Goal: Task Accomplishment & Management: Manage account settings

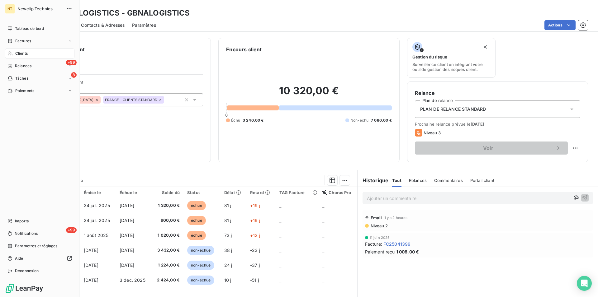
click at [21, 55] on span "Clients" at bounding box center [21, 54] width 12 height 6
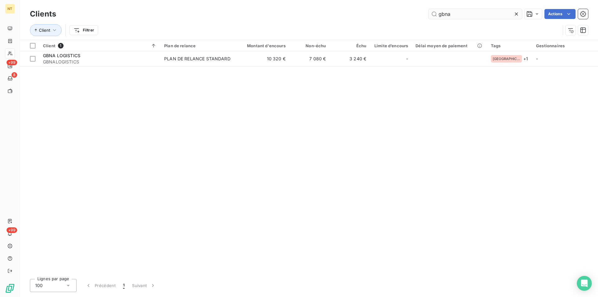
drag, startPoint x: 452, startPoint y: 11, endPoint x: 431, endPoint y: 14, distance: 21.7
click at [431, 14] on input "gbna" at bounding box center [474, 14] width 93 height 10
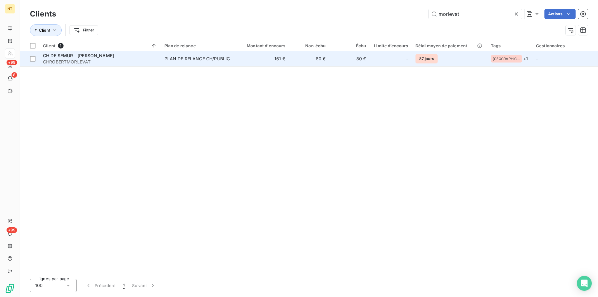
type input "morlevat"
click at [106, 54] on span "CH DE SEMUR - [PERSON_NAME]" at bounding box center [78, 55] width 71 height 5
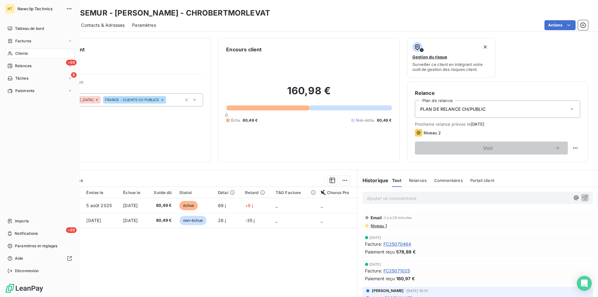
click at [23, 54] on span "Clients" at bounding box center [21, 54] width 12 height 6
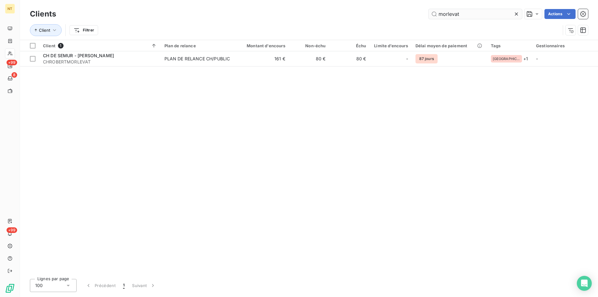
drag, startPoint x: 446, startPoint y: 16, endPoint x: 433, endPoint y: 12, distance: 12.8
click at [433, 12] on input "morlevat" at bounding box center [474, 14] width 93 height 10
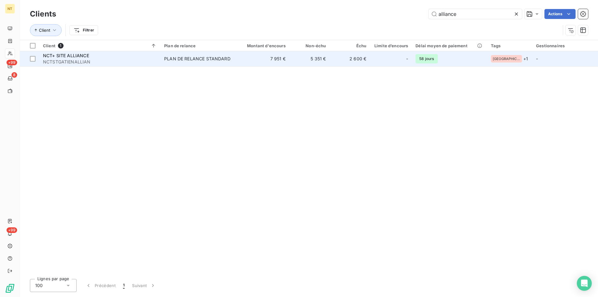
type input "alliance"
click at [78, 57] on span "NCT+ SITE ALLIANCE" at bounding box center [66, 55] width 46 height 5
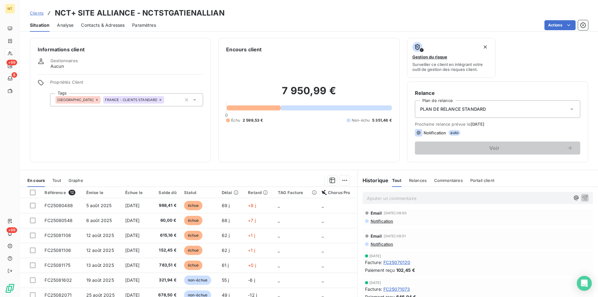
scroll to position [127, 0]
click at [95, 24] on span "Contacts & Adresses" at bounding box center [103, 25] width 44 height 6
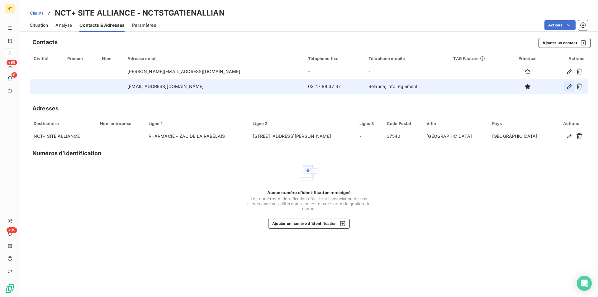
click at [569, 85] on icon "button" at bounding box center [569, 86] width 6 height 6
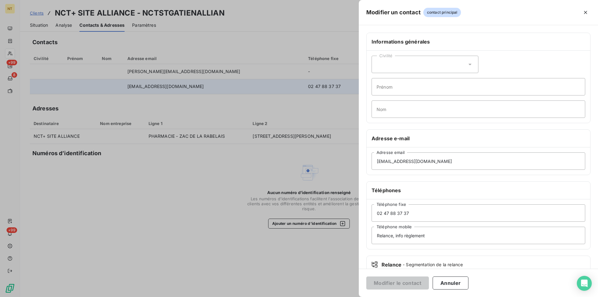
click at [467, 63] on icon at bounding box center [470, 64] width 6 height 6
click at [378, 90] on input "radio" at bounding box center [378, 91] width 6 height 6
click at [383, 87] on input "Prénom" at bounding box center [478, 86] width 214 height 17
type input "Titouan"
click at [382, 106] on input "Nom" at bounding box center [478, 109] width 214 height 17
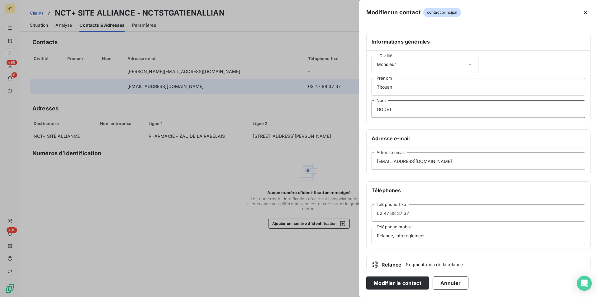
type input "GODET"
click at [428, 237] on input "Relance, info règlement" at bounding box center [478, 235] width 214 height 17
type input "Relance, info règlement, compta fournis"
drag, startPoint x: 411, startPoint y: 215, endPoint x: 392, endPoint y: 211, distance: 18.9
click at [390, 211] on input "02 47 88 37 37" at bounding box center [478, 212] width 214 height 17
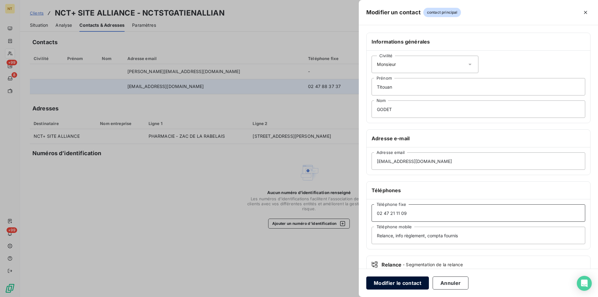
type input "02 47 21 11 09"
click at [401, 282] on button "Modifier le contact" at bounding box center [397, 283] width 63 height 13
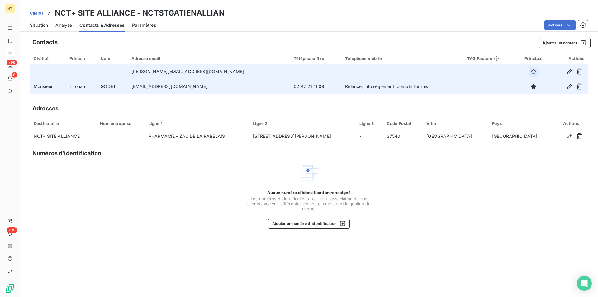
click at [530, 70] on icon "button" at bounding box center [533, 72] width 6 height 6
click at [570, 72] on icon "button" at bounding box center [569, 71] width 4 height 4
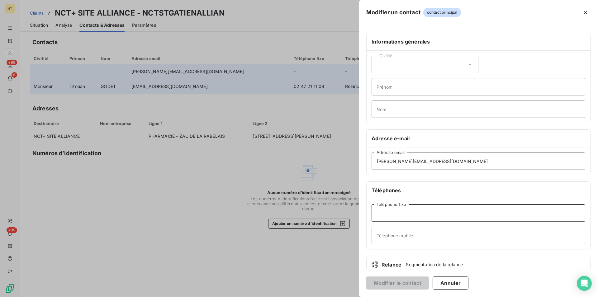
click at [383, 211] on input "Téléphone fixe" at bounding box center [478, 212] width 214 height 17
type input "02 47 88 37 37"
click at [396, 279] on button "Modifier le contact" at bounding box center [397, 283] width 63 height 13
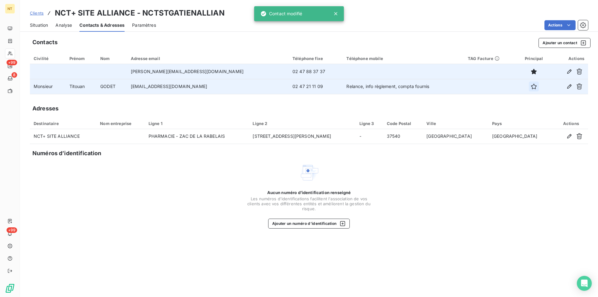
click at [531, 85] on icon "button" at bounding box center [534, 87] width 6 height 6
click at [34, 24] on span "Situation" at bounding box center [39, 25] width 18 height 6
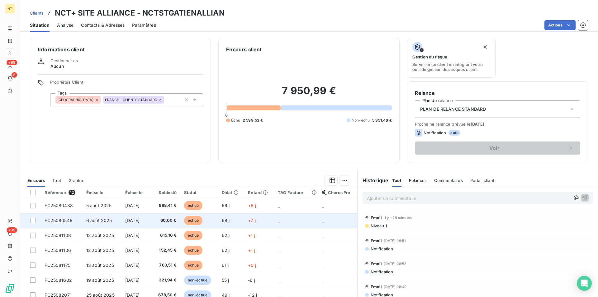
click at [57, 221] on span "FC25080548" at bounding box center [59, 220] width 28 height 5
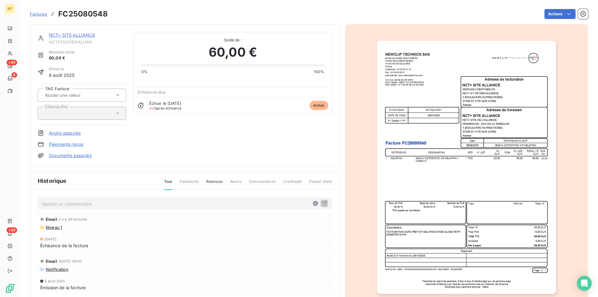
click at [57, 204] on p "Ajouter un commentaire ﻿" at bounding box center [175, 204] width 267 height 8
drag, startPoint x: 42, startPoint y: 203, endPoint x: 186, endPoint y: 204, distance: 143.2
click at [186, 204] on p "Mail du [DATE] avec avis de virement au [DATE]" at bounding box center [175, 203] width 267 height 7
copy span "Mail du [DATE] avec avis de virement au [DATE]"
click at [321, 202] on icon "button" at bounding box center [324, 203] width 6 height 6
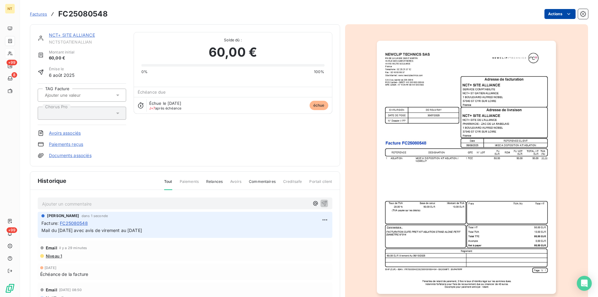
click at [563, 15] on html "NT +99 8 +99 Factures FC25080548 Actions NCT+ SITE ALLIANCE NCTSTGATIENALLIAN M…" at bounding box center [299, 148] width 598 height 297
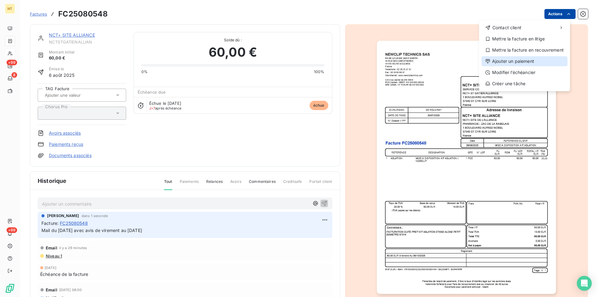
click at [527, 60] on div "Ajouter un paiement" at bounding box center [524, 61] width 86 height 10
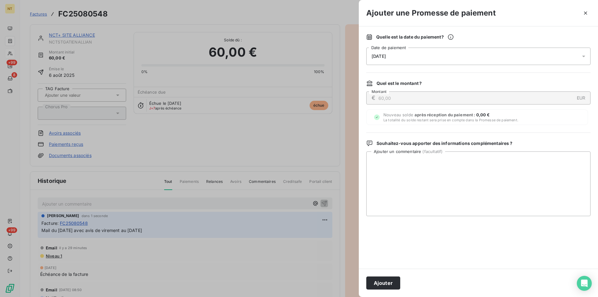
click at [413, 53] on div "[DATE]" at bounding box center [478, 56] width 224 height 17
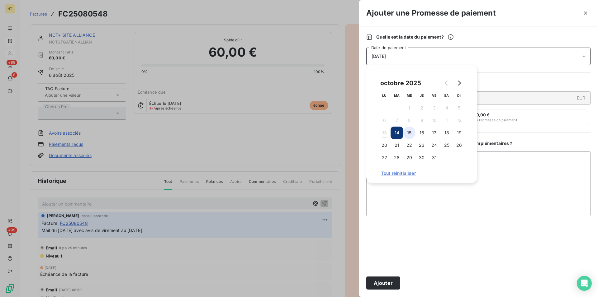
click at [409, 134] on button "15" at bounding box center [409, 133] width 12 height 12
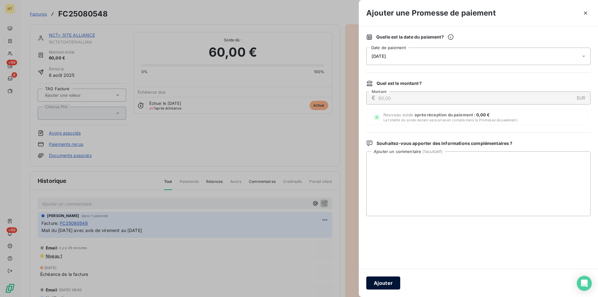
click at [381, 281] on button "Ajouter" at bounding box center [383, 283] width 34 height 13
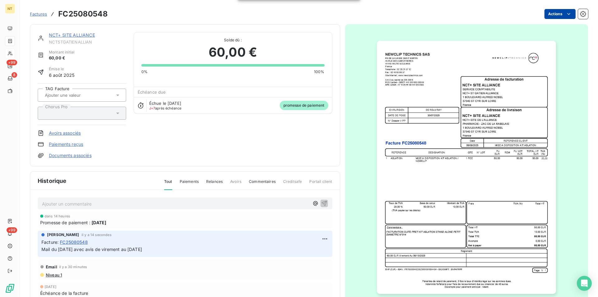
click at [68, 36] on link "NCT+ SITE ALLIANCE" at bounding box center [72, 34] width 46 height 5
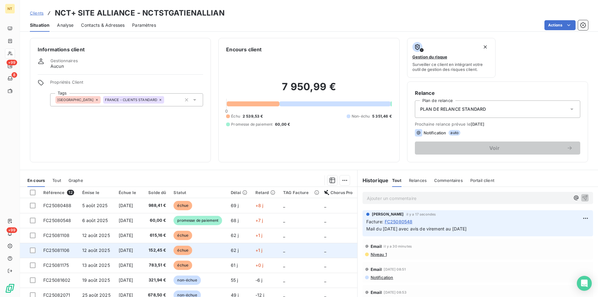
click at [73, 248] on td "FC25081106" at bounding box center [59, 250] width 39 height 15
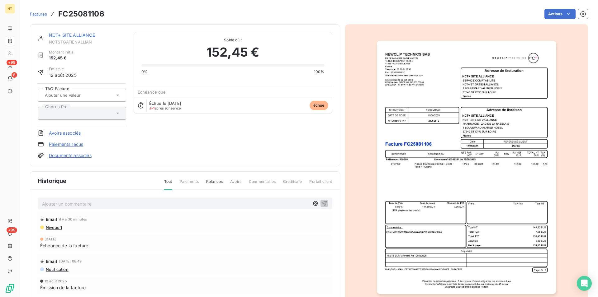
click at [67, 204] on p "Ajouter un commentaire ﻿" at bounding box center [175, 204] width 267 height 8
click at [321, 203] on icon "button" at bounding box center [323, 203] width 5 height 5
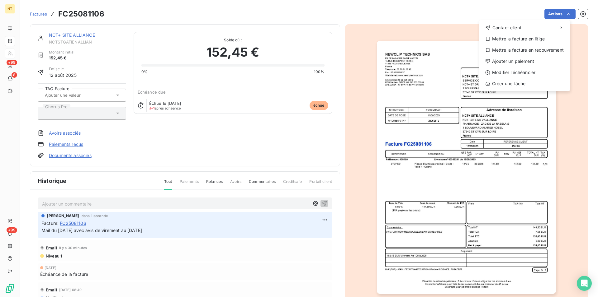
click at [564, 13] on html "NT +99 8 +99 Factures FC25081106 Actions Contact client Mettre la facture en li…" at bounding box center [299, 148] width 598 height 297
click at [524, 62] on div "Ajouter un paiement" at bounding box center [524, 61] width 86 height 10
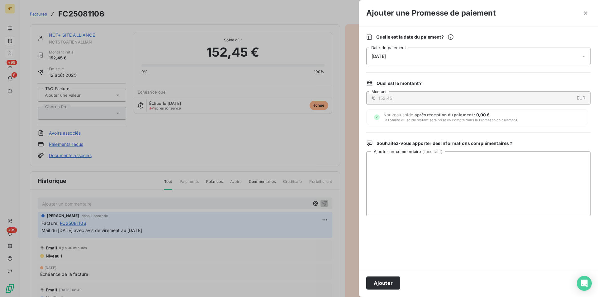
click at [408, 56] on div "[DATE]" at bounding box center [478, 56] width 224 height 17
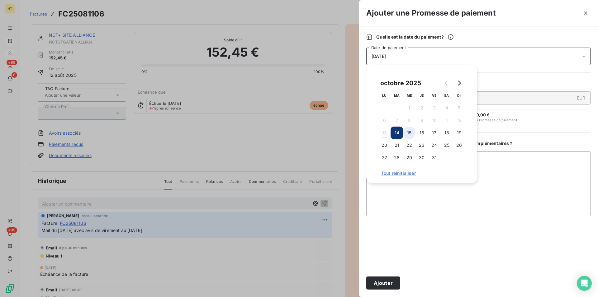
click at [409, 131] on button "15" at bounding box center [409, 133] width 12 height 12
click at [380, 282] on button "Ajouter" at bounding box center [383, 283] width 34 height 13
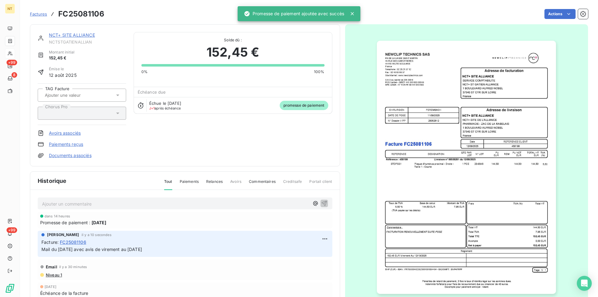
click at [66, 40] on span "NCTSTGATIENALLIAN" at bounding box center [87, 42] width 77 height 5
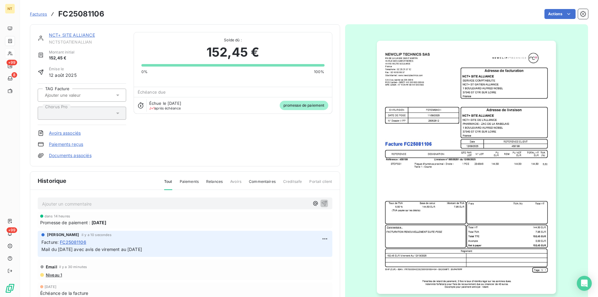
click at [73, 33] on link "NCT+ SITE ALLIANCE" at bounding box center [72, 34] width 46 height 5
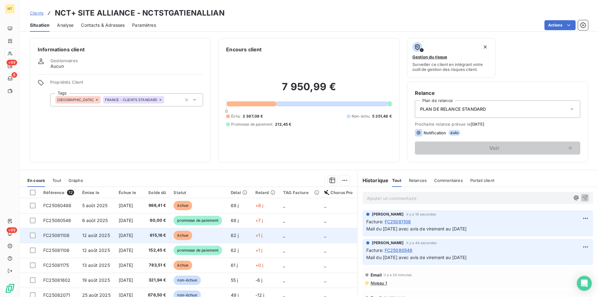
click at [60, 232] on td "FC25081108" at bounding box center [59, 235] width 39 height 15
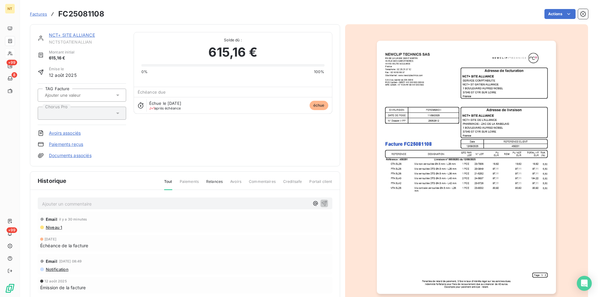
click at [68, 204] on p "Ajouter un commentaire ﻿" at bounding box center [175, 204] width 267 height 8
click at [321, 202] on icon "button" at bounding box center [323, 203] width 5 height 5
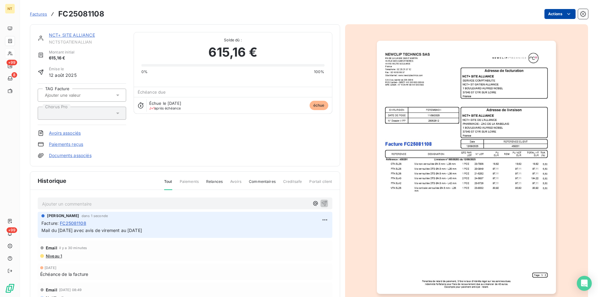
click at [564, 15] on html "NT +99 8 +99 Factures FC25081108 Actions NCT+ SITE ALLIANCE NCTSTGATIENALLIAN M…" at bounding box center [299, 148] width 598 height 297
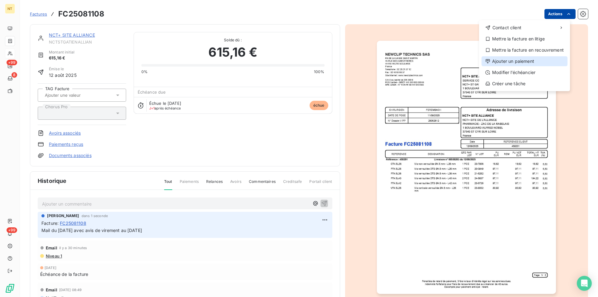
click at [528, 62] on div "Ajouter un paiement" at bounding box center [524, 61] width 86 height 10
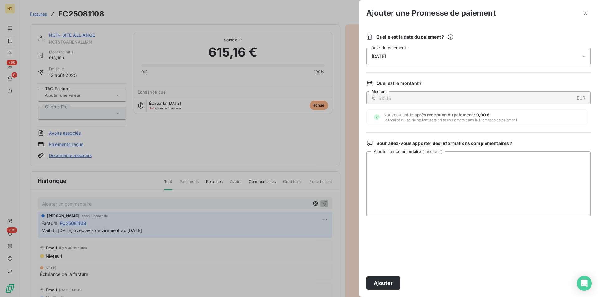
click at [417, 57] on div "[DATE]" at bounding box center [478, 56] width 224 height 17
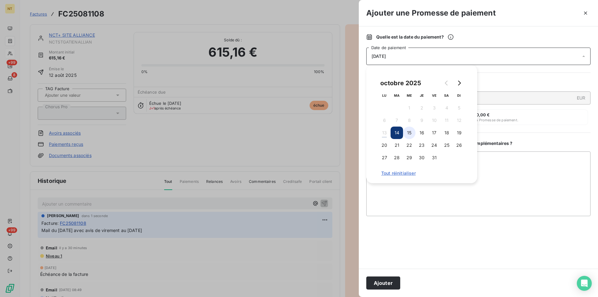
click at [409, 132] on button "15" at bounding box center [409, 133] width 12 height 12
click at [381, 284] on button "Ajouter" at bounding box center [383, 283] width 34 height 13
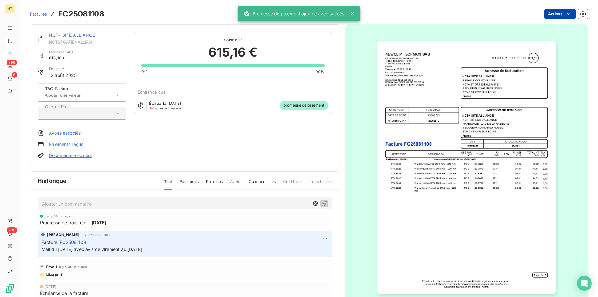
click at [77, 35] on link "NCT+ SITE ALLIANCE" at bounding box center [72, 34] width 46 height 5
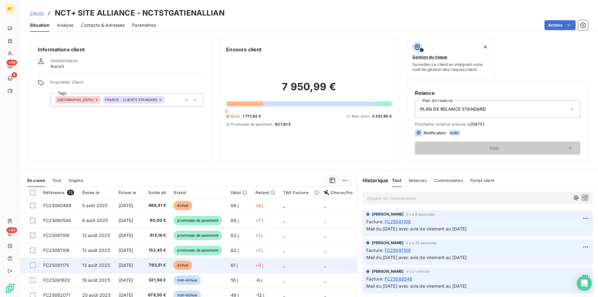
click at [63, 265] on span "FC25081175" at bounding box center [56, 265] width 26 height 5
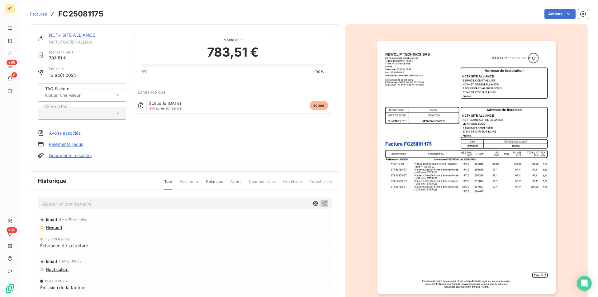
click at [61, 202] on p "Ajouter un commentaire ﻿" at bounding box center [175, 204] width 267 height 8
click at [321, 203] on icon "button" at bounding box center [324, 203] width 6 height 6
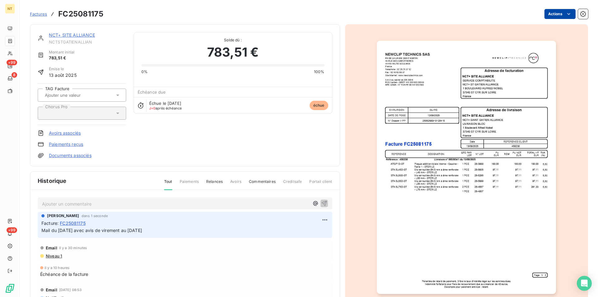
click at [561, 16] on html "NT +99 8 +99 Factures FC25081175 Actions NCT+ SITE ALLIANCE NCTSTGATIENALLIAN M…" at bounding box center [299, 148] width 598 height 297
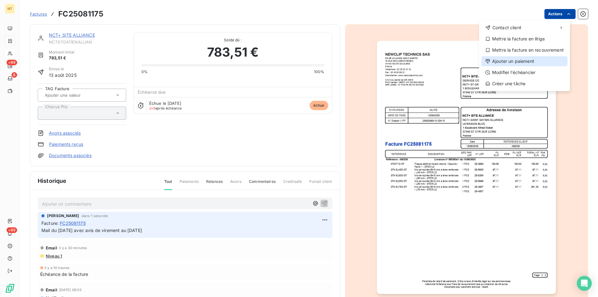
click at [524, 62] on div "Ajouter un paiement" at bounding box center [524, 61] width 86 height 10
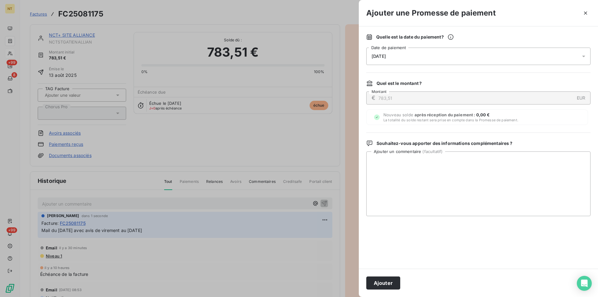
click at [429, 55] on div "[DATE]" at bounding box center [478, 56] width 224 height 17
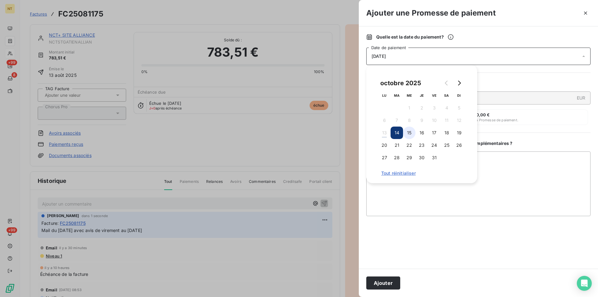
click at [409, 132] on button "15" at bounding box center [409, 133] width 12 height 12
click at [382, 280] on button "Ajouter" at bounding box center [383, 283] width 34 height 13
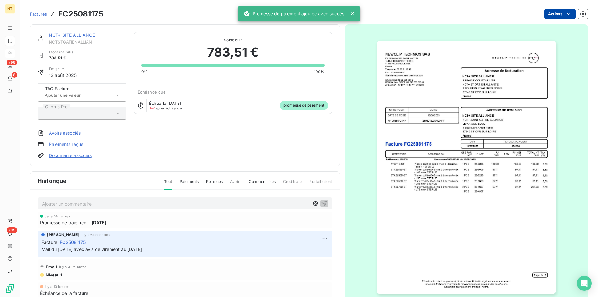
click at [71, 35] on link "NCT+ SITE ALLIANCE" at bounding box center [72, 34] width 46 height 5
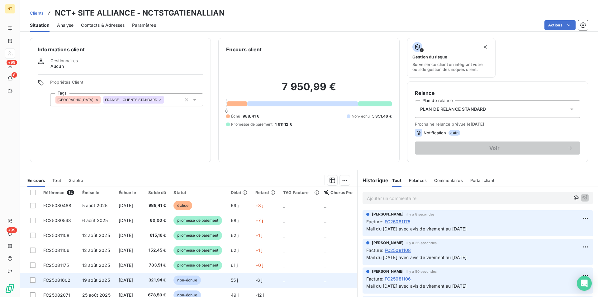
click at [68, 278] on span "FC25081602" at bounding box center [56, 280] width 27 height 5
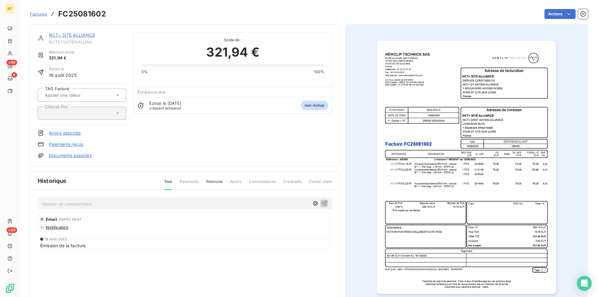
click at [54, 203] on p "Ajouter un commentaire ﻿" at bounding box center [175, 204] width 267 height 8
click at [322, 202] on icon "button" at bounding box center [323, 203] width 5 height 5
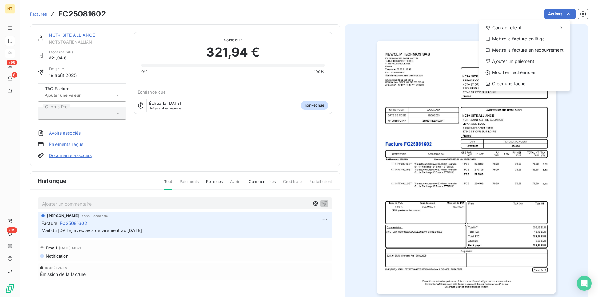
click at [564, 15] on html "NT +99 8 +99 Factures FC25081602 Actions Contact client Mettre la facture en li…" at bounding box center [299, 148] width 598 height 297
click at [520, 61] on div "Ajouter un paiement" at bounding box center [524, 61] width 86 height 10
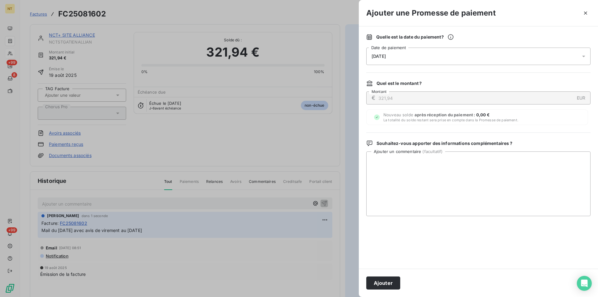
click at [406, 53] on div "[DATE]" at bounding box center [478, 56] width 224 height 17
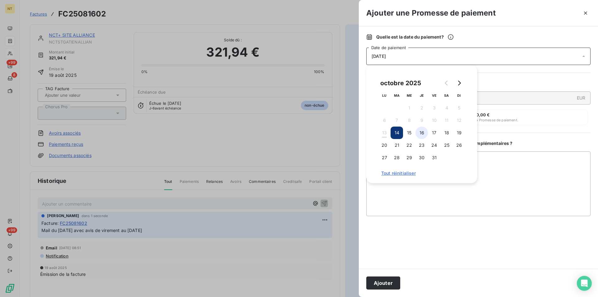
click at [422, 133] on button "16" at bounding box center [421, 133] width 12 height 12
click at [408, 132] on button "15" at bounding box center [409, 133] width 12 height 12
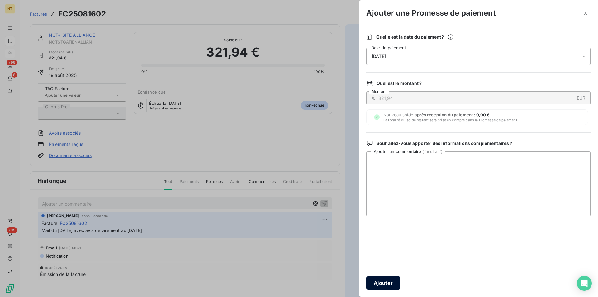
click at [388, 281] on button "Ajouter" at bounding box center [383, 283] width 34 height 13
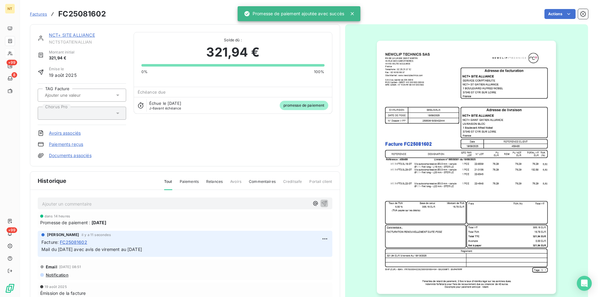
click at [72, 35] on link "NCT+ SITE ALLIANCE" at bounding box center [72, 34] width 46 height 5
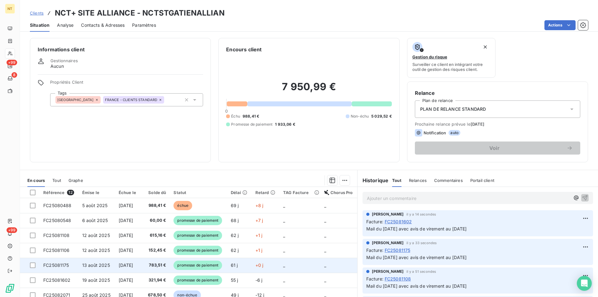
scroll to position [32, 0]
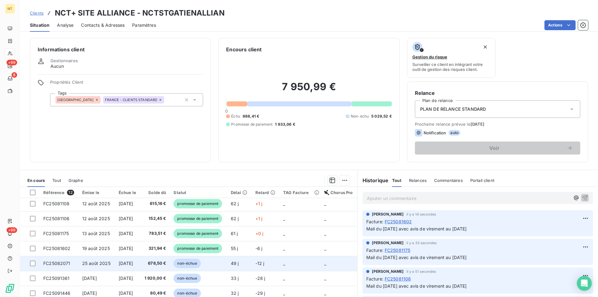
click at [52, 261] on td "FC25082071" at bounding box center [59, 263] width 39 height 15
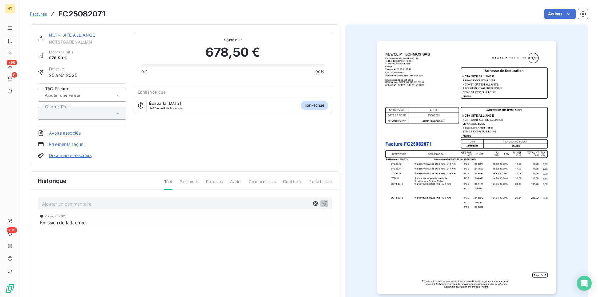
click at [50, 204] on p "Ajouter un commentaire ﻿" at bounding box center [175, 204] width 267 height 8
click at [322, 203] on icon "button" at bounding box center [324, 203] width 6 height 6
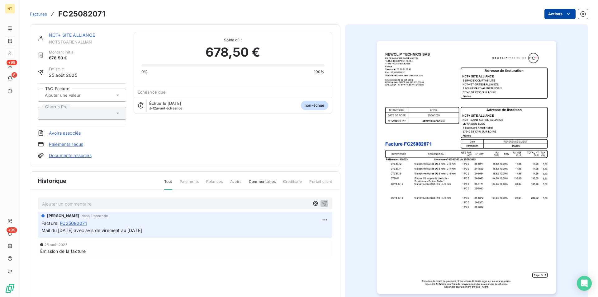
click at [563, 13] on html "NT +99 8 +99 Factures FC25082071 Actions NCT+ SITE ALLIANCE NCTSTGATIENALLIAN M…" at bounding box center [299, 148] width 598 height 297
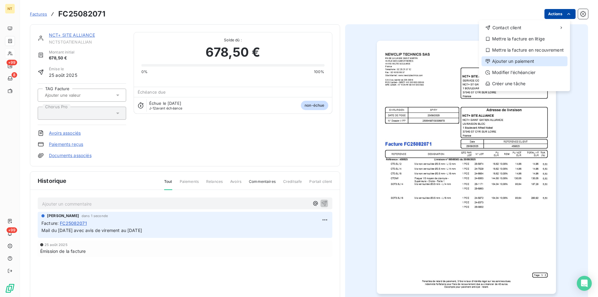
click at [520, 61] on div "Ajouter un paiement" at bounding box center [524, 61] width 86 height 10
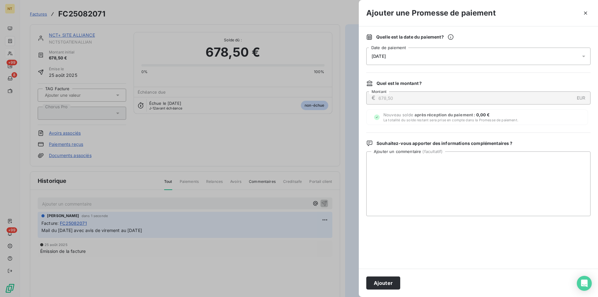
click at [422, 57] on div "[DATE]" at bounding box center [478, 56] width 224 height 17
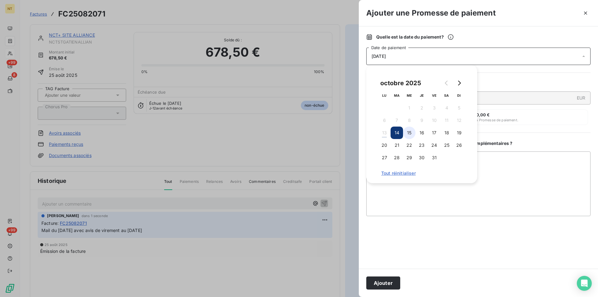
click at [409, 131] on button "15" at bounding box center [409, 133] width 12 height 12
click at [386, 284] on button "Ajouter" at bounding box center [383, 283] width 34 height 13
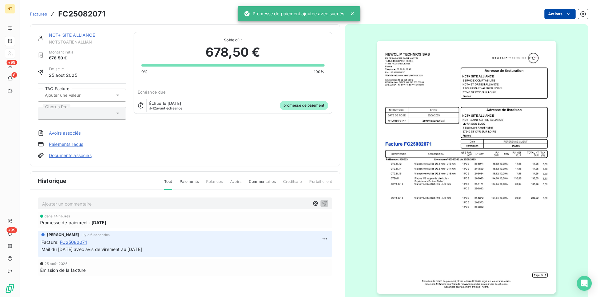
click at [66, 35] on link "NCT+ SITE ALLIANCE" at bounding box center [72, 34] width 46 height 5
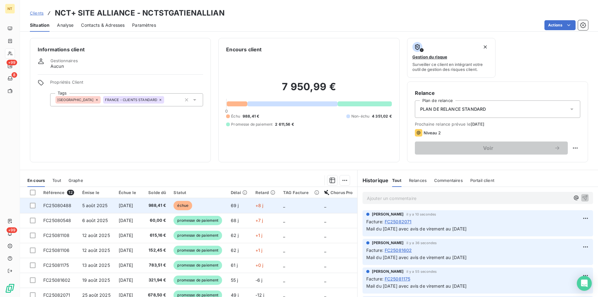
click at [59, 203] on span "FC25080488" at bounding box center [57, 205] width 28 height 5
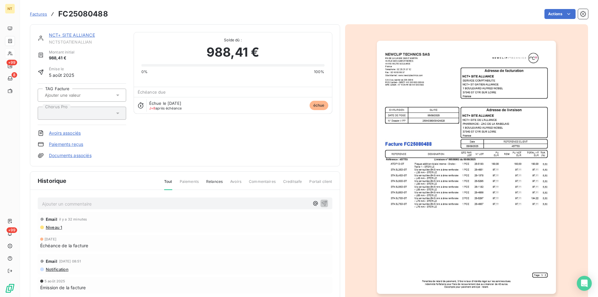
click at [55, 204] on p "Ajouter un commentaire ﻿" at bounding box center [175, 204] width 267 height 8
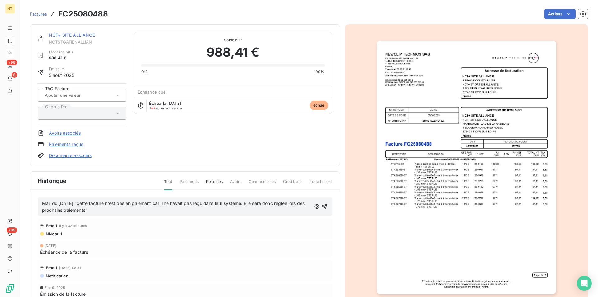
click at [159, 204] on span "Mail du [DATE] "cette facture n'est pas en paiement car il ne l'avait pas reçu …" at bounding box center [174, 207] width 264 height 12
click at [323, 206] on icon "button" at bounding box center [325, 207] width 6 height 6
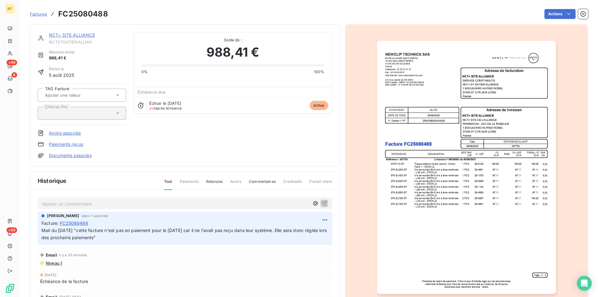
click at [72, 37] on link "NCT+ SITE ALLIANCE" at bounding box center [72, 34] width 46 height 5
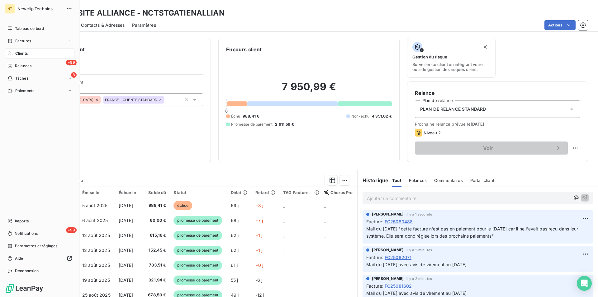
click at [20, 52] on span "Clients" at bounding box center [21, 54] width 12 height 6
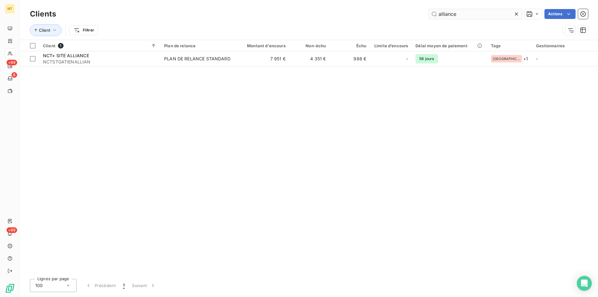
drag, startPoint x: 458, startPoint y: 14, endPoint x: 432, endPoint y: 12, distance: 25.9
click at [432, 12] on input "alliance" at bounding box center [474, 14] width 93 height 10
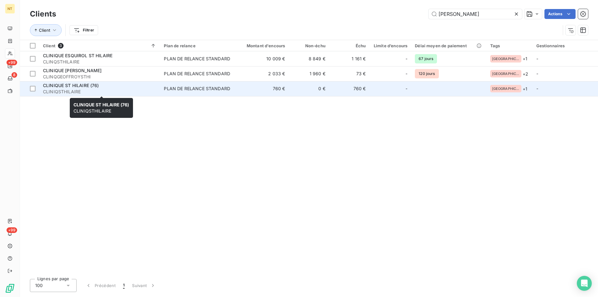
type input "[PERSON_NAME]"
click at [89, 89] on span "CLINIQSTHILAIRE" at bounding box center [99, 92] width 113 height 6
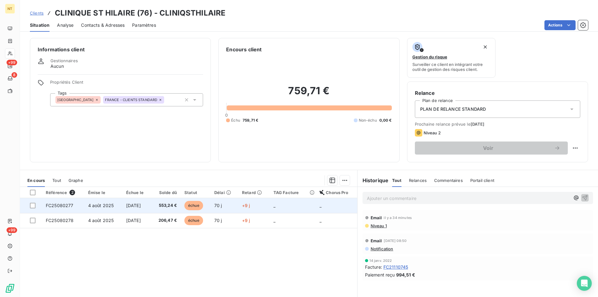
click at [64, 204] on span "FC25080277" at bounding box center [60, 205] width 28 height 5
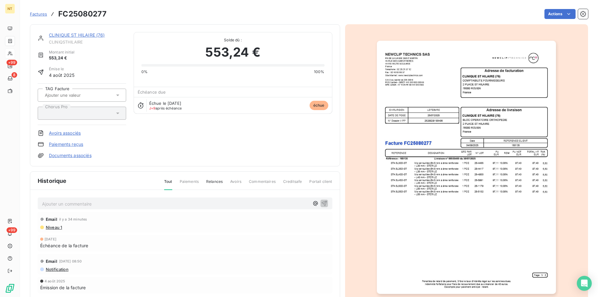
click at [52, 205] on p "Ajouter un commentaire ﻿" at bounding box center [175, 204] width 267 height 8
click at [305, 222] on div "Email il y a 34 minutes" at bounding box center [184, 219] width 289 height 10
click at [87, 205] on p "mail du [DATE] "" at bounding box center [175, 203] width 267 height 7
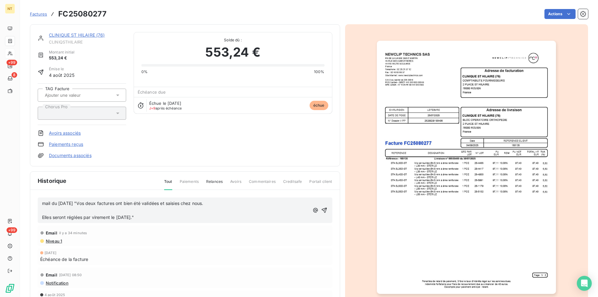
click at [43, 219] on span "Elles seront réglées par virement le [DATE]."" at bounding box center [88, 217] width 92 height 5
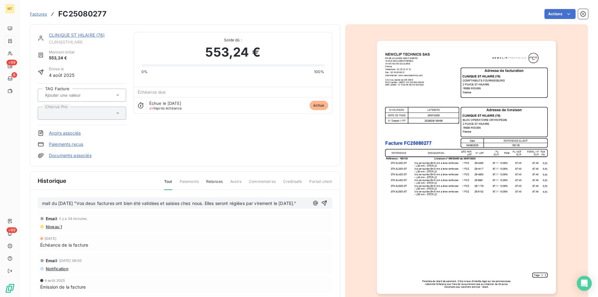
click at [45, 203] on span "mail du [DATE] "Vos deux factures ont bien été validées et saisies chez nous. E…" at bounding box center [169, 203] width 254 height 5
drag, startPoint x: 41, startPoint y: 201, endPoint x: 126, endPoint y: 217, distance: 86.7
click at [126, 217] on div "Mail du [DATE] "Vos deux factures ont bien été validées et saisies chez nous. E…" at bounding box center [184, 254] width 309 height 128
copy span "Mail du [DATE] "Vos deux factures ont bien été validées et saisies chez nous. E…"
click at [322, 206] on icon "button" at bounding box center [324, 203] width 6 height 6
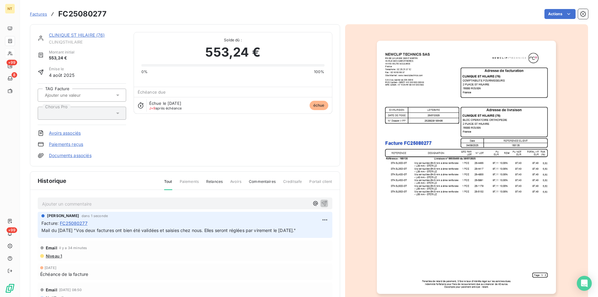
click at [67, 35] on link "CLINIQUE ST HILAIRE (76)" at bounding box center [77, 34] width 56 height 5
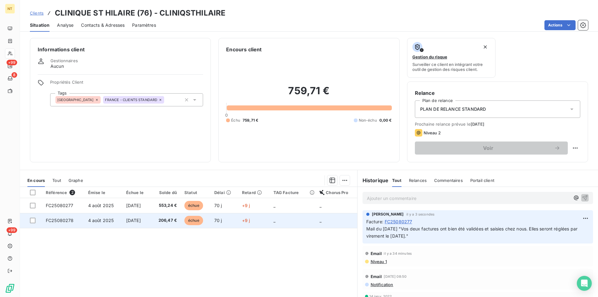
click at [67, 220] on span "FC25080278" at bounding box center [60, 220] width 28 height 5
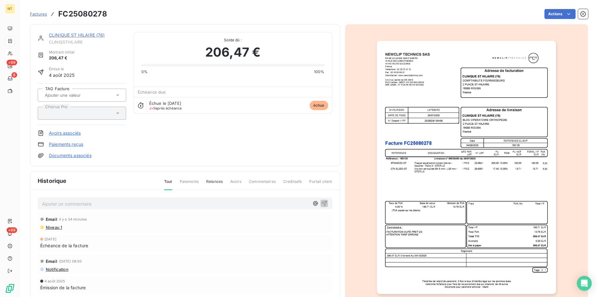
click at [68, 204] on p "Ajouter un commentaire ﻿" at bounding box center [175, 204] width 267 height 8
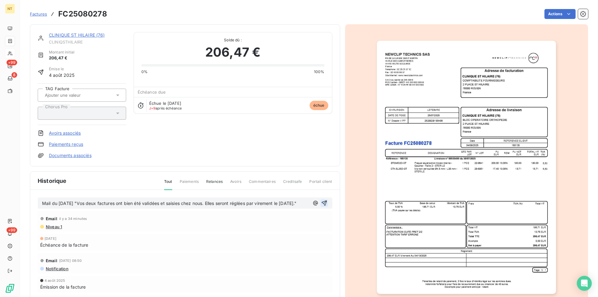
click at [324, 206] on icon "button" at bounding box center [323, 203] width 5 height 5
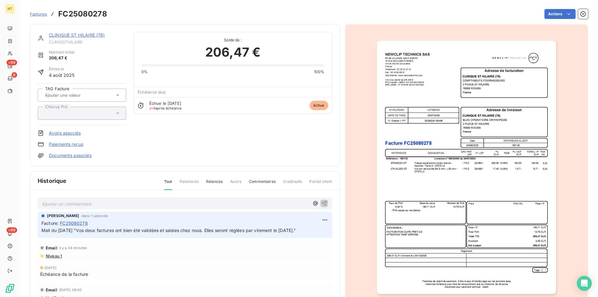
click at [81, 38] on div "CLINIQUE ST HILAIRE (76)" at bounding box center [87, 35] width 77 height 6
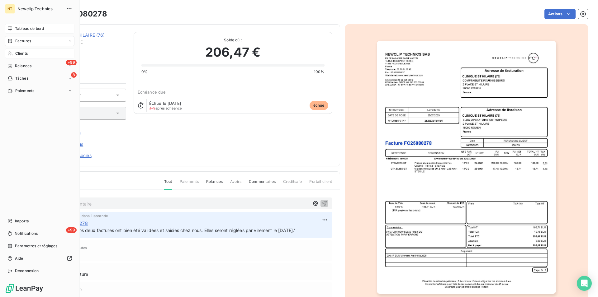
click at [19, 30] on span "Tableau de bord" at bounding box center [29, 29] width 29 height 6
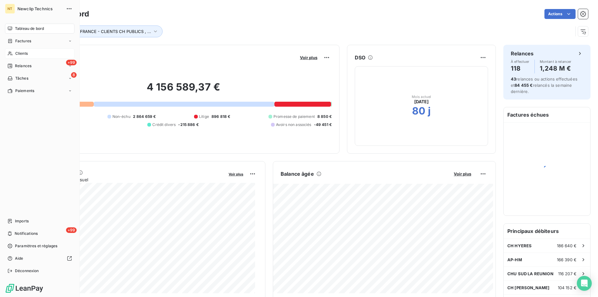
click at [21, 54] on span "Clients" at bounding box center [21, 54] width 12 height 6
